Goal: Task Accomplishment & Management: Manage account settings

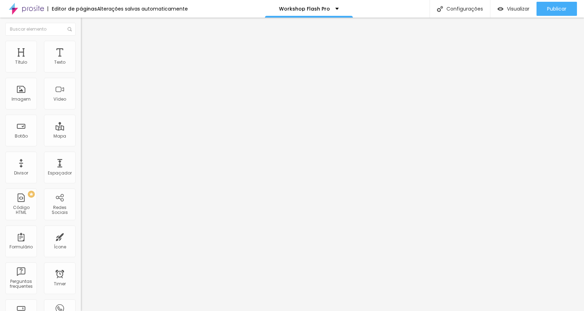
click at [81, 43] on li "Avançado" at bounding box center [121, 44] width 81 height 7
click at [81, 295] on div at bounding box center [121, 295] width 81 height 0
click at [81, 304] on div at bounding box center [121, 304] width 81 height 0
click at [81, 47] on li "Avançado" at bounding box center [121, 44] width 81 height 7
click at [81, 295] on div at bounding box center [121, 295] width 81 height 0
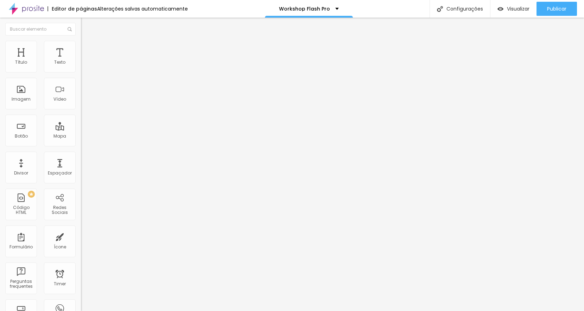
click at [81, 304] on div at bounding box center [121, 304] width 81 height 0
click at [87, 49] on span "Avançado" at bounding box center [98, 46] width 23 height 6
click at [81, 295] on div at bounding box center [121, 295] width 81 height 0
click at [81, 300] on div at bounding box center [121, 300] width 81 height 0
click at [81, 304] on div at bounding box center [121, 304] width 81 height 0
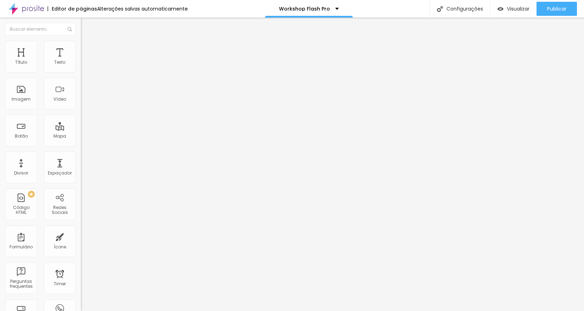
click at [81, 45] on li "Avançado" at bounding box center [121, 44] width 81 height 7
click at [81, 295] on div at bounding box center [121, 295] width 81 height 0
click at [81, 300] on div at bounding box center [121, 300] width 81 height 0
click at [81, 304] on div at bounding box center [121, 304] width 81 height 0
click at [544, 18] on div "Publicar alterações Clique para publicar as ultimas alterações reaizadas Visual…" at bounding box center [537, 39] width 77 height 47
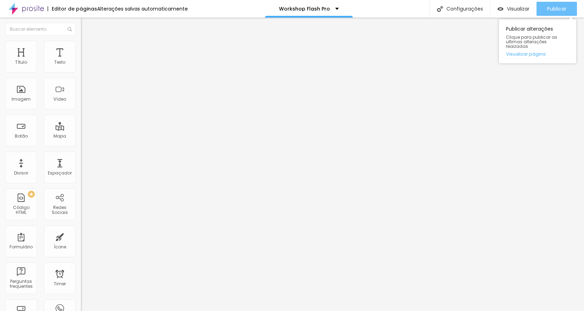
click at [550, 12] on div "Publicar" at bounding box center [556, 9] width 19 height 14
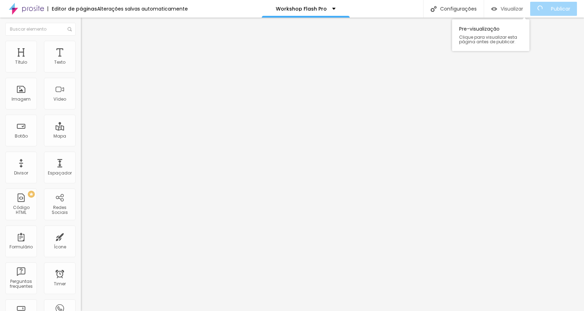
click at [518, 8] on span "Visualizar" at bounding box center [512, 9] width 23 height 6
click at [81, 127] on input "Dias" at bounding box center [123, 123] width 84 height 7
click at [81, 48] on li "Avançado" at bounding box center [121, 51] width 81 height 7
click at [81, 41] on li "Estilo" at bounding box center [121, 44] width 81 height 7
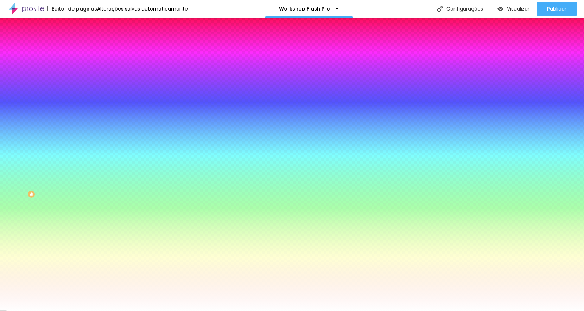
click at [81, 92] on img at bounding box center [99, 98] width 37 height 12
click at [84, 115] on img at bounding box center [86, 117] width 4 height 4
radio input "false"
radio input "true"
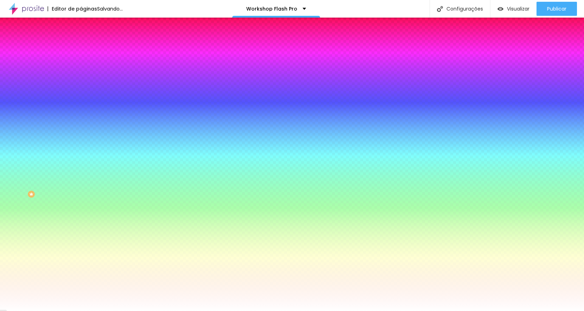
click at [84, 64] on img at bounding box center [86, 62] width 4 height 4
radio input "true"
radio input "false"
click at [84, 64] on img at bounding box center [86, 62] width 4 height 4
radio input "true"
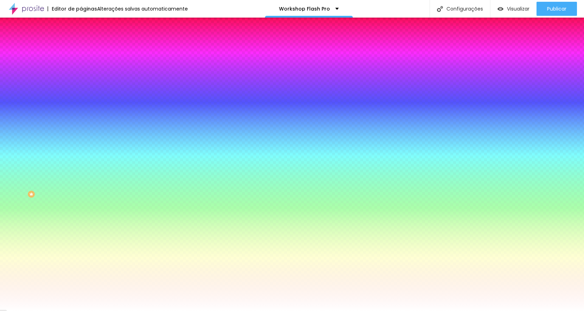
radio input "false"
click at [81, 114] on button at bounding box center [86, 117] width 10 height 7
radio input "false"
click at [81, 114] on button at bounding box center [86, 117] width 10 height 7
radio input "false"
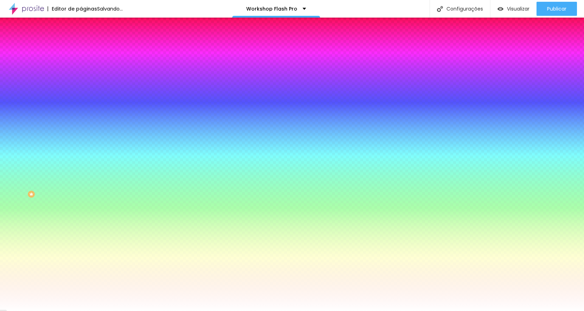
radio input "true"
click at [84, 115] on img at bounding box center [86, 117] width 4 height 4
radio input "true"
radio input "false"
click at [84, 115] on img at bounding box center [86, 117] width 4 height 4
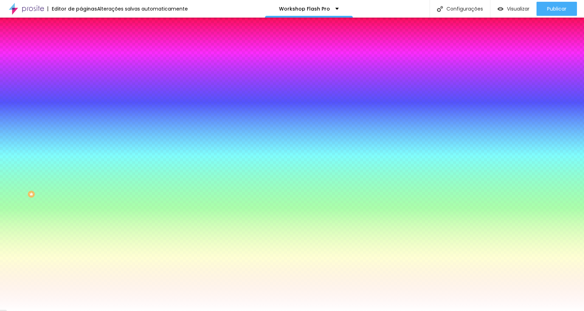
radio input "false"
click at [84, 115] on img at bounding box center [86, 117] width 4 height 4
radio input "false"
radio input "true"
click at [81, 40] on img at bounding box center [84, 37] width 6 height 6
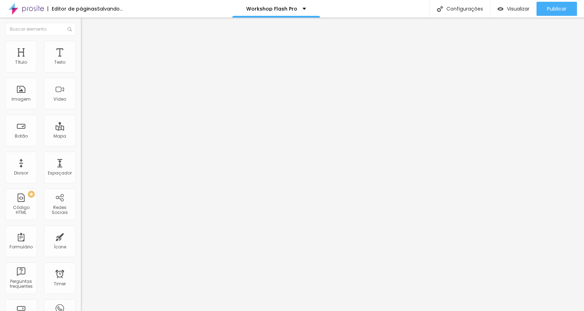
click at [81, 166] on input "Minutos" at bounding box center [123, 162] width 84 height 7
click at [86, 24] on img "button" at bounding box center [89, 26] width 6 height 6
click at [85, 66] on input "6 de outubro de 2025 às 23:45" at bounding box center [120, 62] width 71 height 7
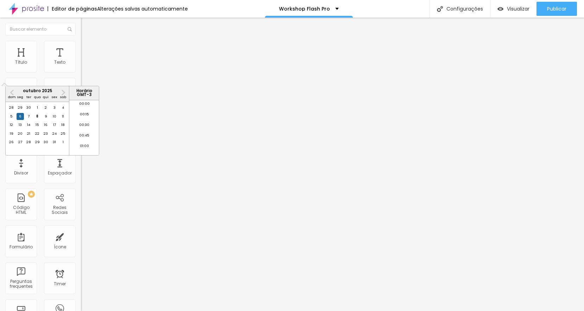
scroll to position [941, 0]
click at [59, 137] on div "25" at bounding box center [62, 133] width 7 height 7
type input "[DATE] 23:45"
